Goal: Use online tool/utility

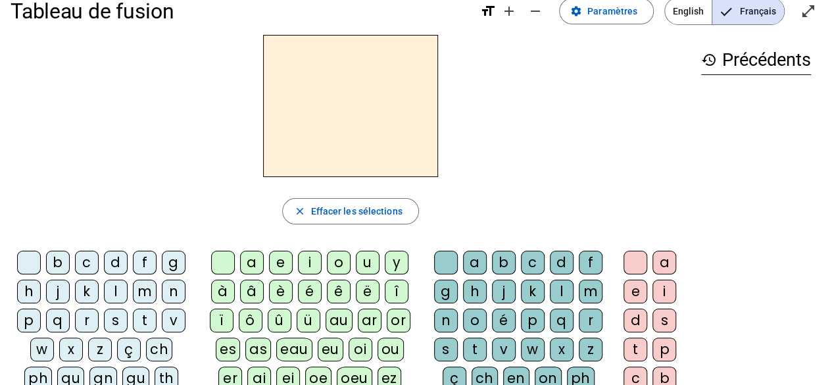
scroll to position [17, 0]
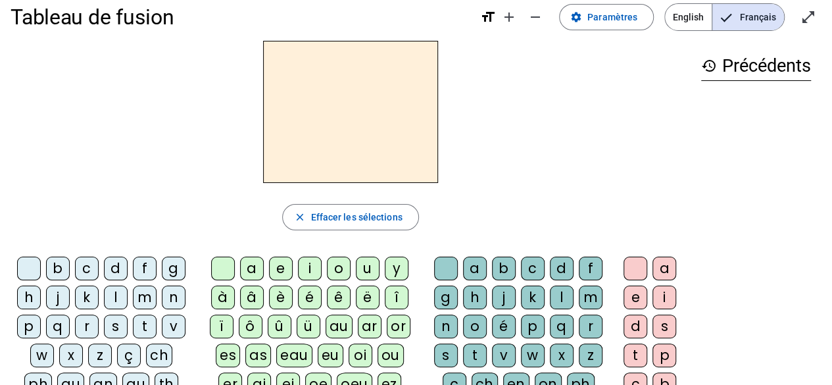
click at [309, 275] on div "i" at bounding box center [310, 268] width 24 height 24
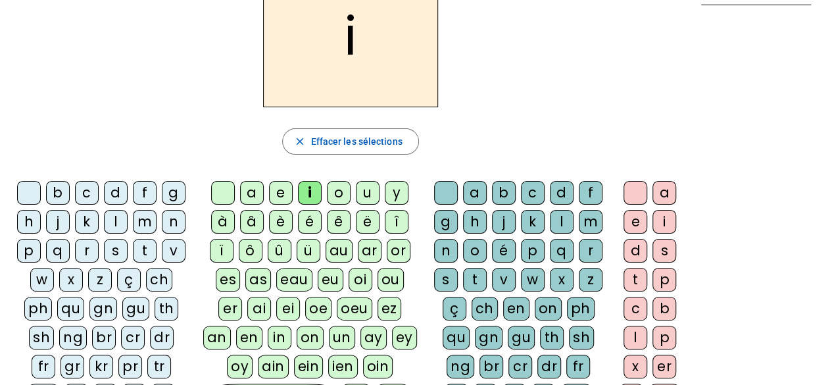
scroll to position [99, 0]
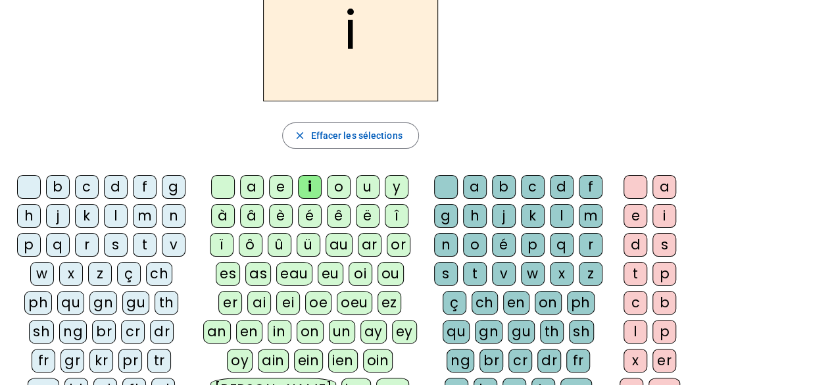
click at [560, 209] on div "l" at bounding box center [562, 216] width 24 height 24
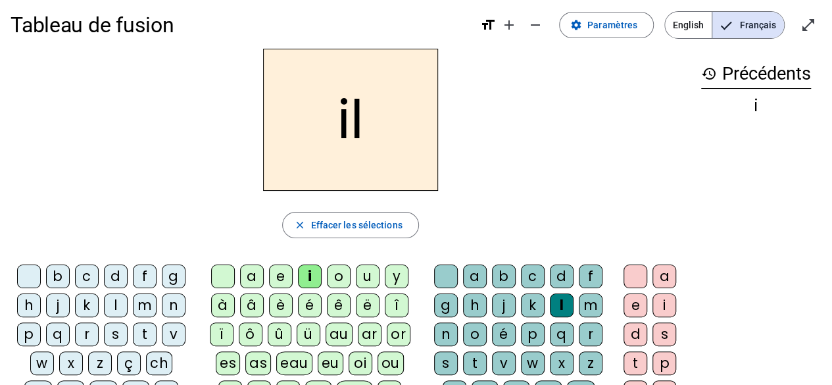
scroll to position [0, 0]
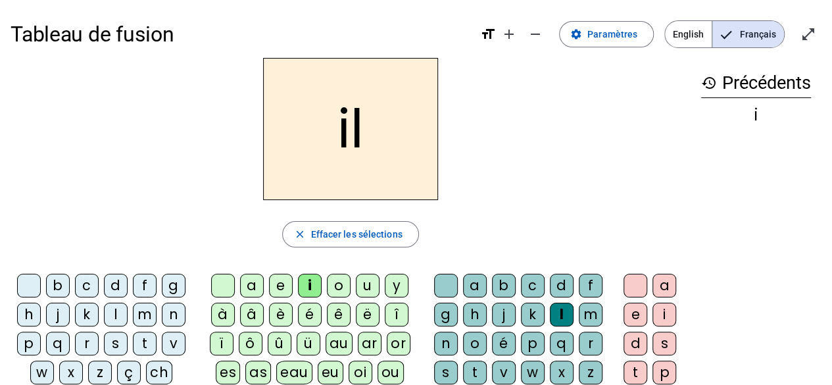
click at [143, 310] on div "m" at bounding box center [145, 314] width 24 height 24
click at [260, 283] on div "a" at bounding box center [252, 285] width 24 height 24
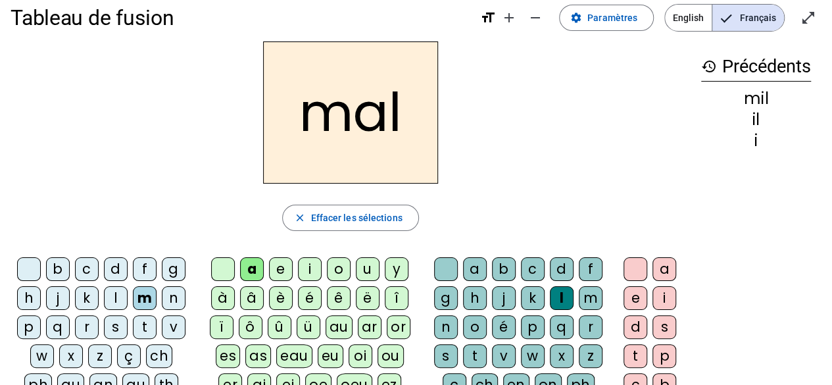
scroll to position [41, 0]
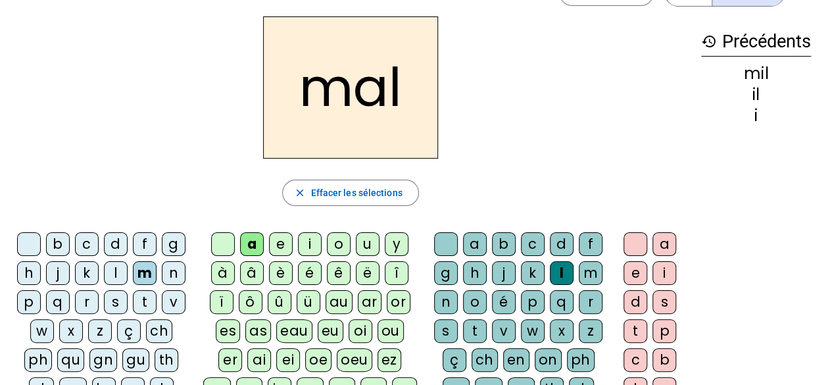
click at [556, 266] on div "l" at bounding box center [562, 273] width 24 height 24
click at [559, 273] on div "l" at bounding box center [562, 273] width 24 height 24
click at [372, 187] on span "Effacer les sélections" at bounding box center [355, 193] width 91 height 16
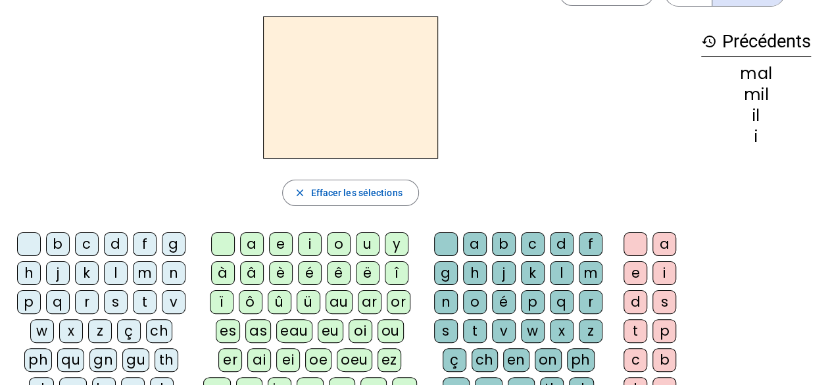
click at [142, 273] on div "m" at bounding box center [145, 273] width 24 height 24
click at [253, 248] on div "a" at bounding box center [252, 244] width 24 height 24
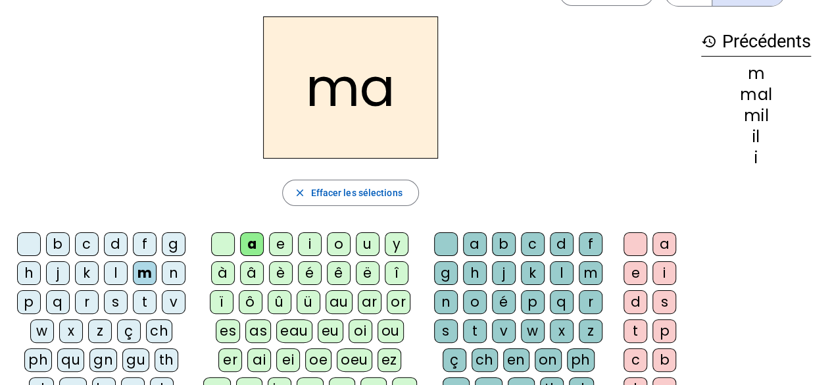
click at [116, 273] on div "l" at bounding box center [116, 273] width 24 height 24
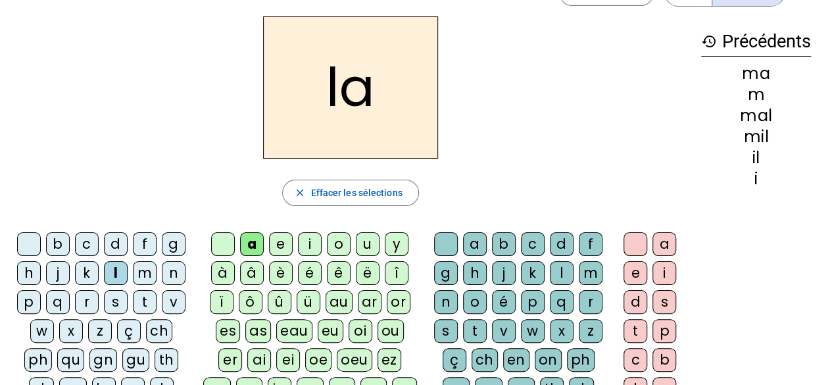
click at [367, 248] on div "u" at bounding box center [368, 244] width 24 height 24
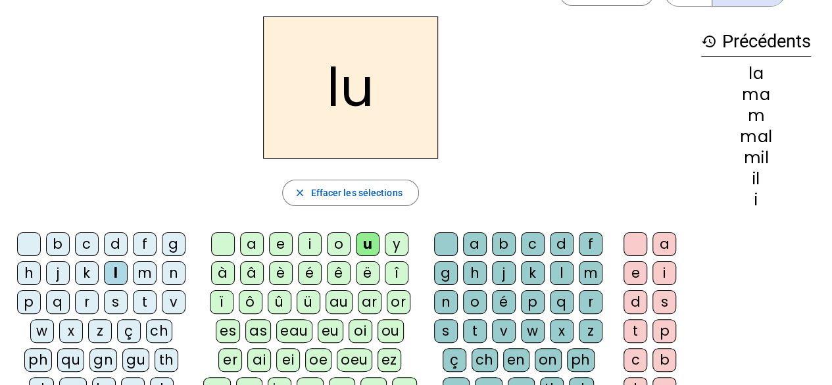
click at [115, 247] on div "d" at bounding box center [116, 244] width 24 height 24
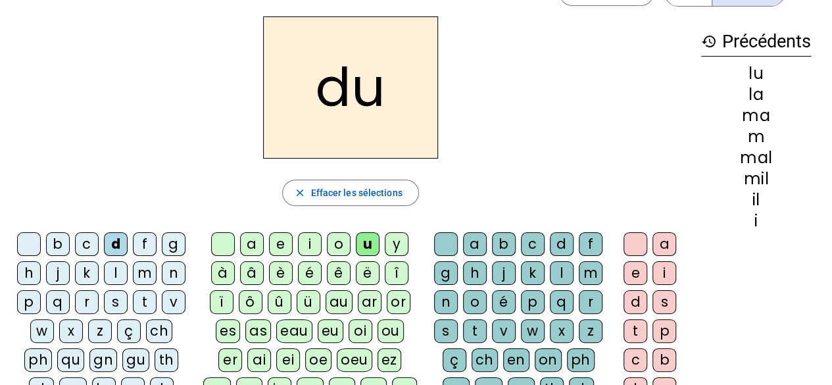
click at [143, 304] on div "t" at bounding box center [145, 302] width 24 height 24
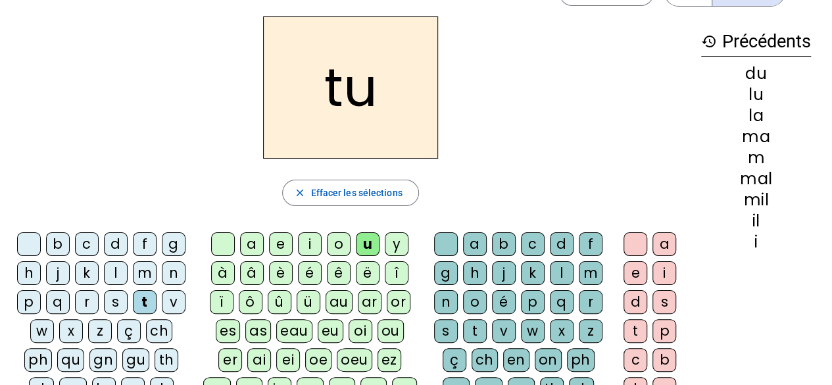
click at [279, 246] on div "e" at bounding box center [281, 244] width 24 height 24
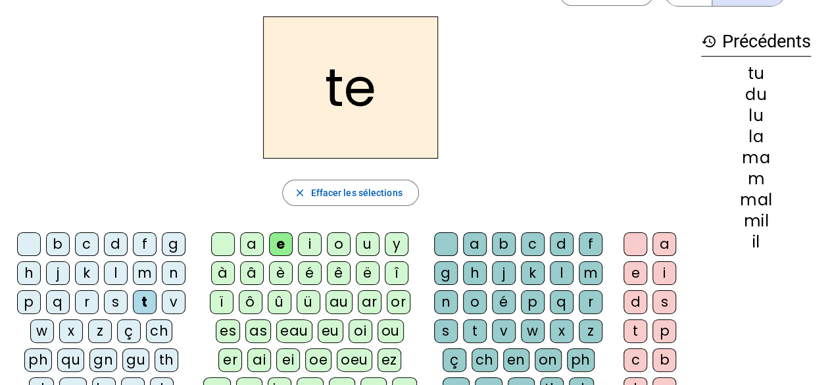
click at [112, 248] on div "d" at bounding box center [116, 244] width 24 height 24
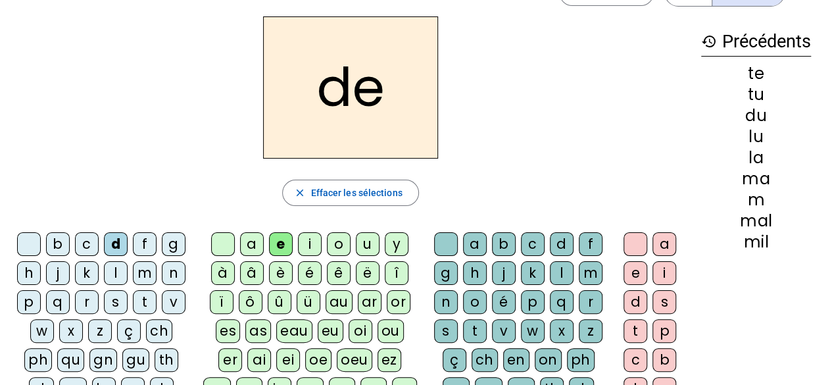
click at [62, 271] on div "j" at bounding box center [58, 273] width 24 height 24
